Goal: Task Accomplishment & Management: Use online tool/utility

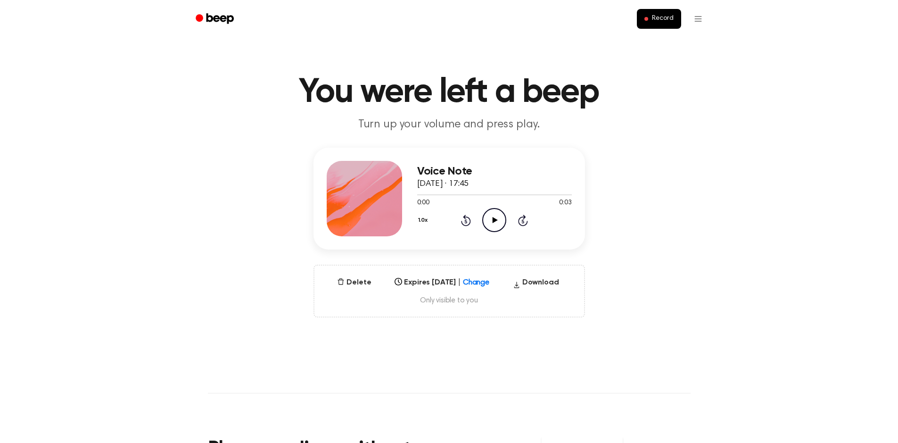
click at [487, 285] on div at bounding box center [483, 280] width 17 height 12
click at [454, 322] on div "Never" at bounding box center [442, 316] width 102 height 17
click at [223, 22] on icon "Beep" at bounding box center [216, 19] width 40 height 14
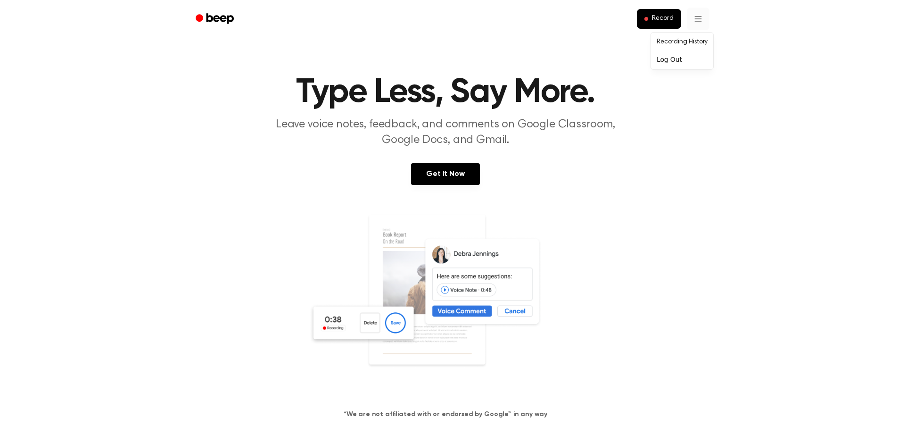
click at [678, 41] on link "Recording History" at bounding box center [682, 42] width 58 height 16
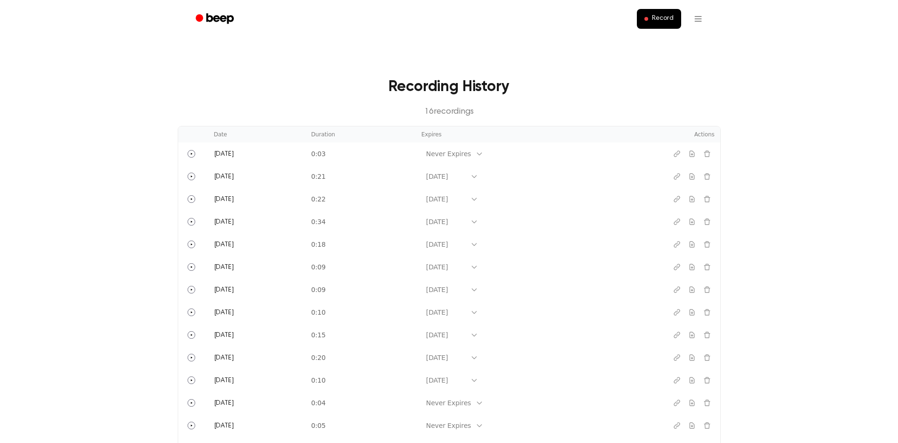
click at [217, 17] on icon "Beep" at bounding box center [219, 18] width 27 height 10
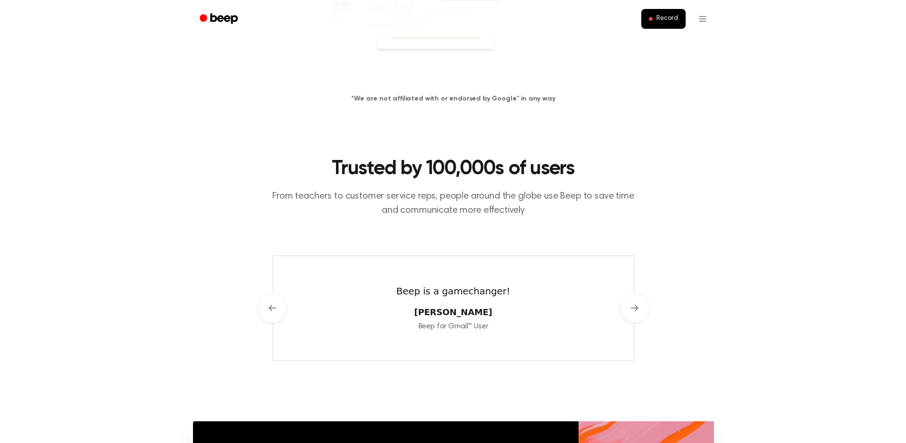
scroll to position [11, 0]
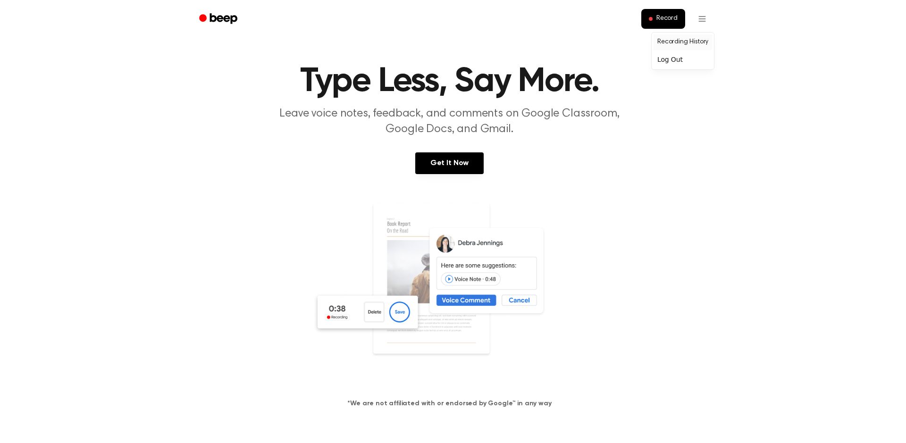
click at [692, 44] on link "Recording History" at bounding box center [682, 42] width 58 height 16
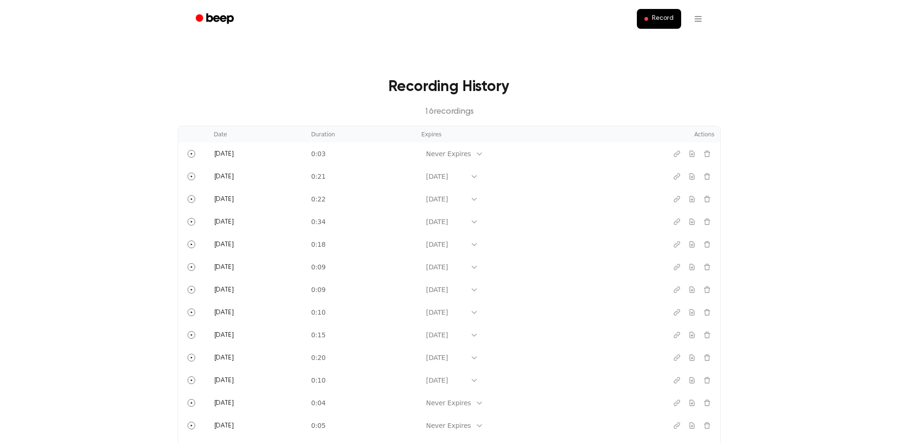
click at [217, 17] on icon "Beep" at bounding box center [219, 18] width 27 height 10
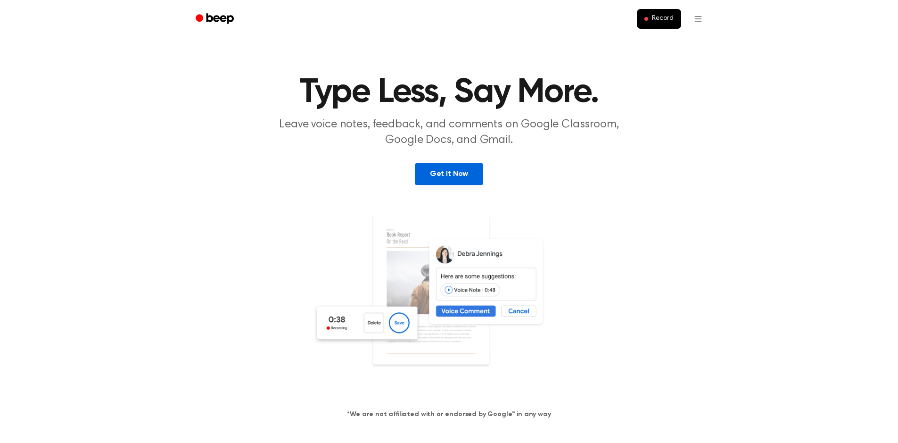
click at [465, 176] on link "Get It Now" at bounding box center [449, 174] width 68 height 22
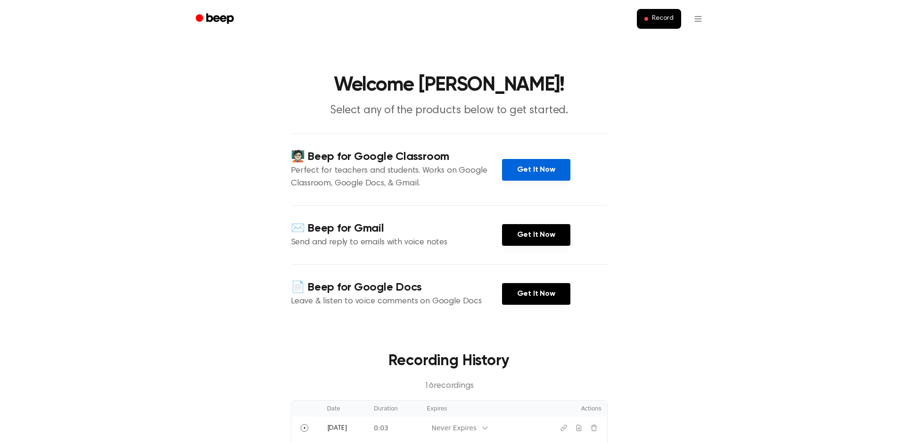
click at [537, 175] on link "Get It Now" at bounding box center [536, 170] width 68 height 22
click at [208, 16] on icon "Beep" at bounding box center [219, 18] width 27 height 10
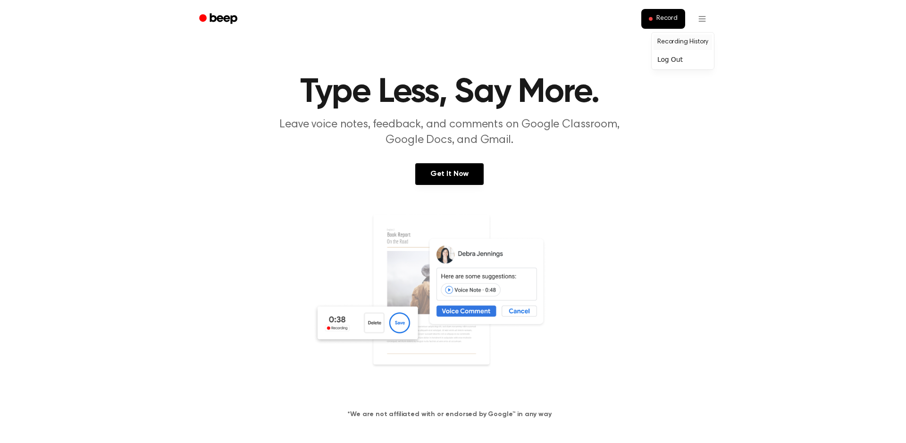
click at [697, 44] on link "Recording History" at bounding box center [682, 42] width 58 height 16
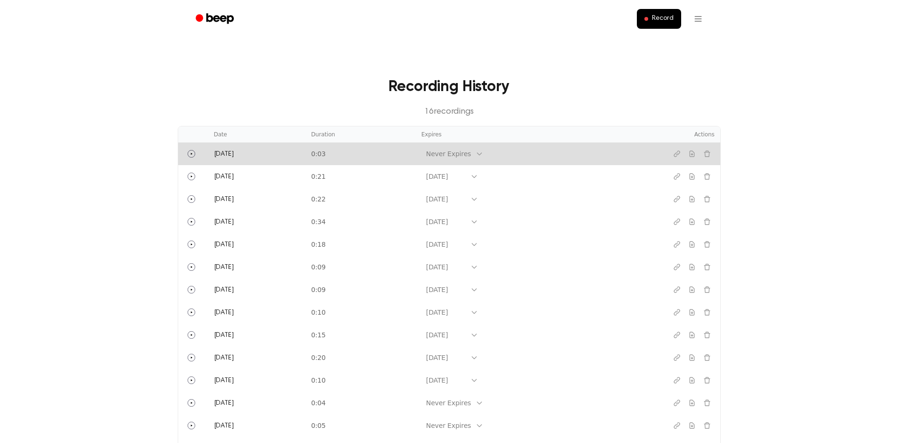
click at [483, 153] on icon at bounding box center [480, 154] width 8 height 8
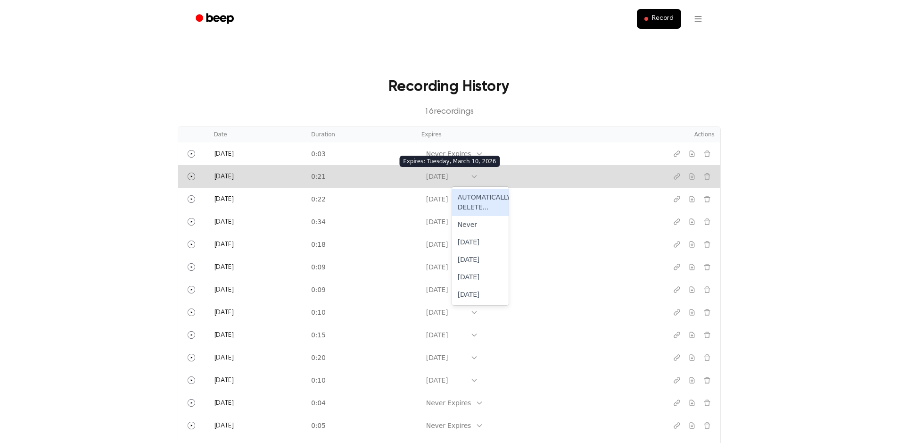
click at [476, 177] on icon at bounding box center [474, 176] width 4 height 2
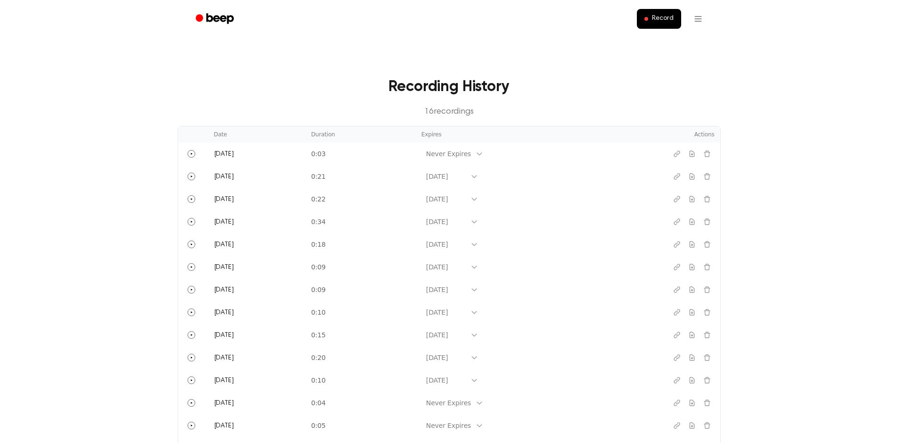
click at [538, 108] on p "16 recording s" at bounding box center [449, 112] width 513 height 13
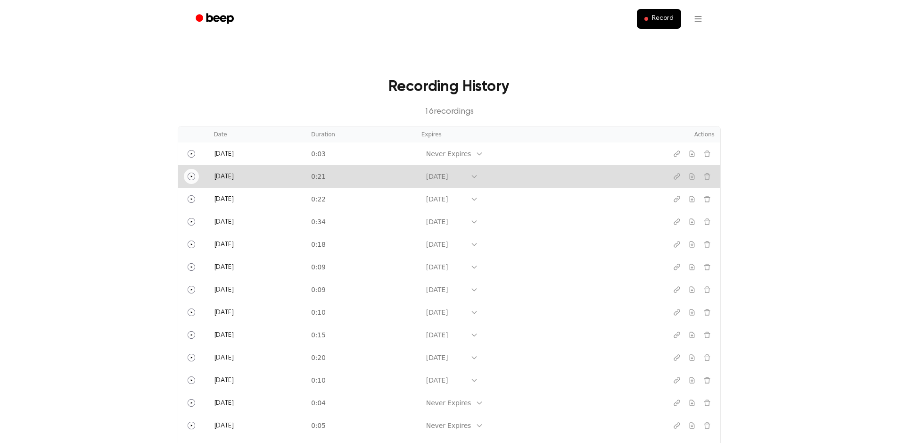
click at [194, 173] on icon "Play" at bounding box center [192, 177] width 8 height 8
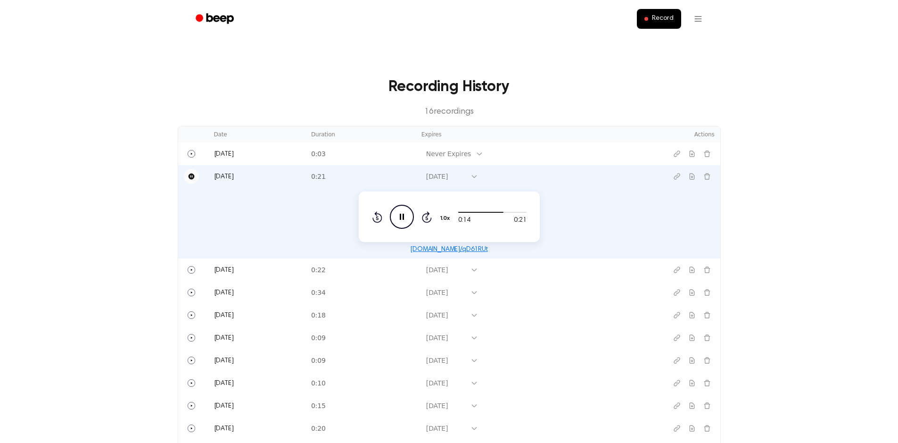
click at [403, 212] on icon "Pause Audio" at bounding box center [402, 217] width 24 height 24
click at [699, 14] on html "Record Recording History 16 recording s Date Duration Expires Actions [DATE] 0:…" at bounding box center [449, 407] width 898 height 815
click at [674, 22] on html "Record Recording History 16 recording s Date Duration Expires Actions [DATE] 0:…" at bounding box center [453, 407] width 906 height 815
click at [672, 21] on span "Record" at bounding box center [662, 19] width 21 height 8
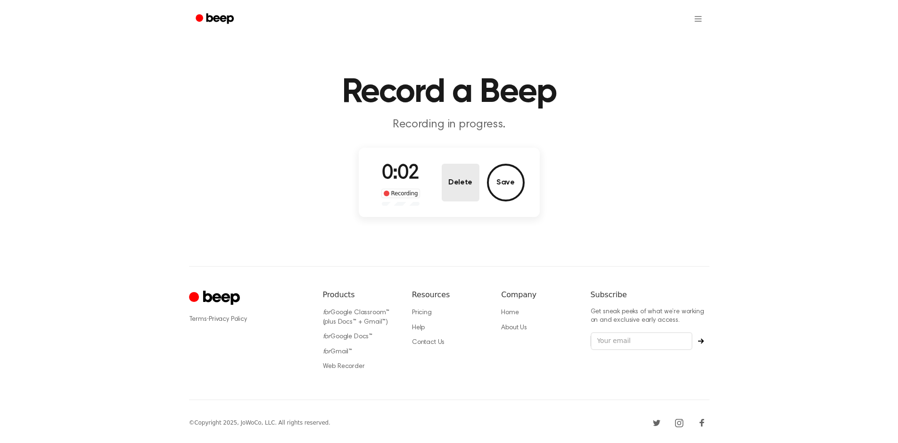
click at [463, 186] on button "Delete" at bounding box center [461, 183] width 38 height 38
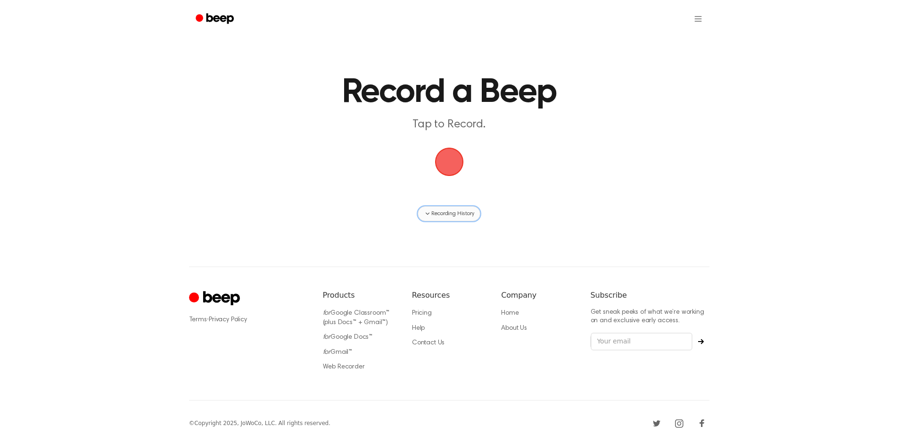
click at [463, 216] on span "Recording History" at bounding box center [453, 213] width 42 height 8
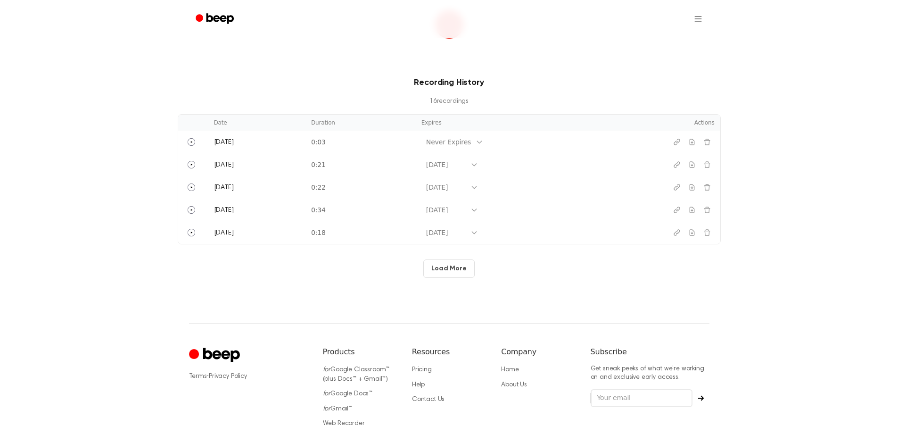
scroll to position [199, 0]
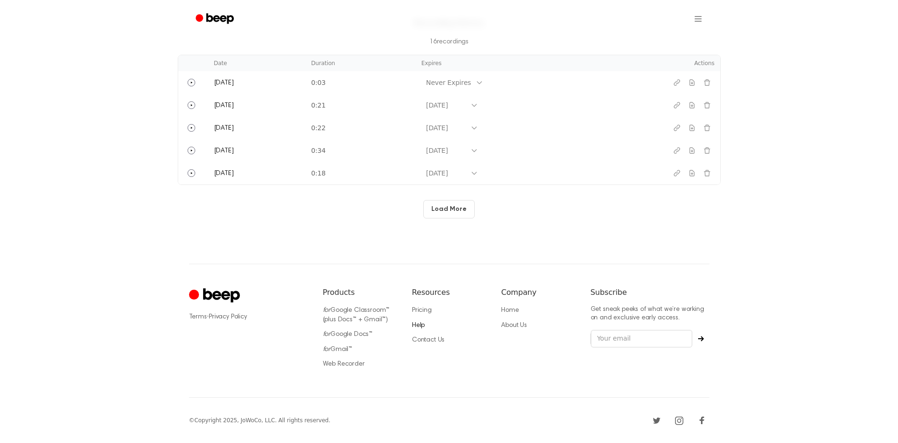
click at [423, 325] on link "Help" at bounding box center [418, 325] width 13 height 7
